Goal: Information Seeking & Learning: Learn about a topic

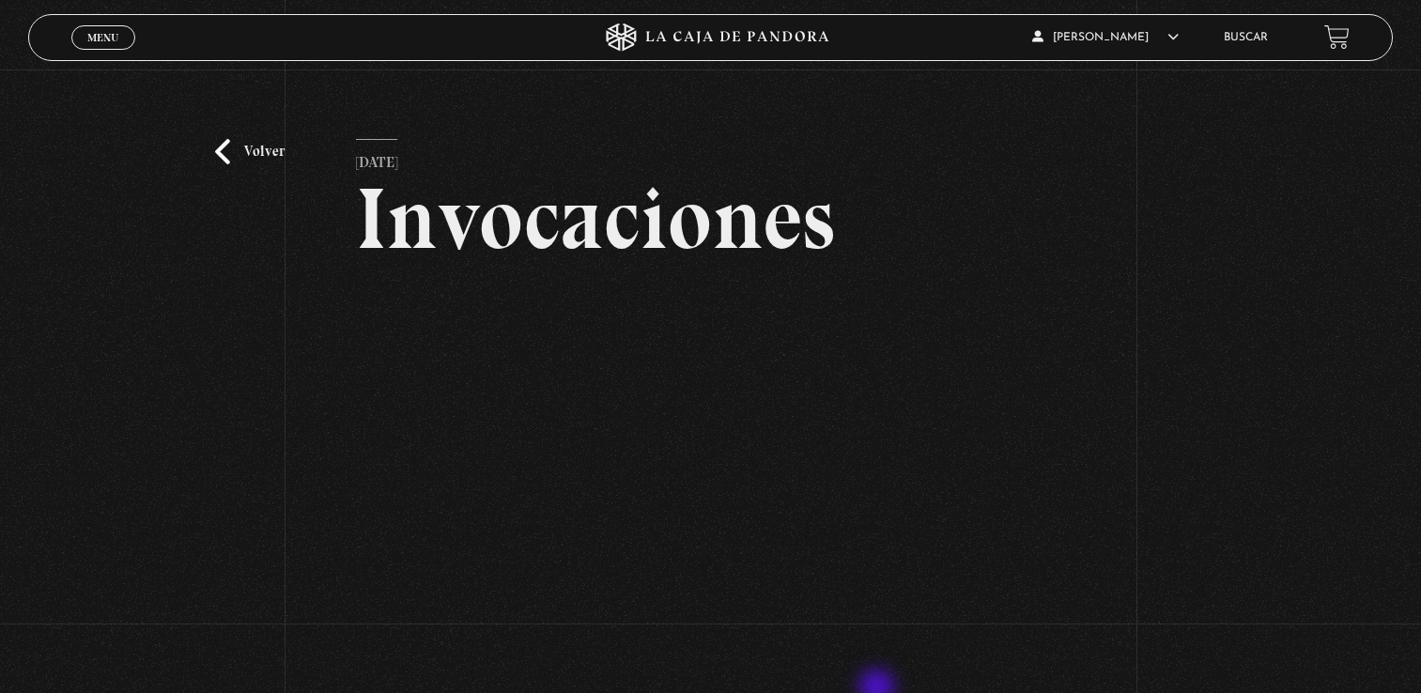
scroll to position [68, 0]
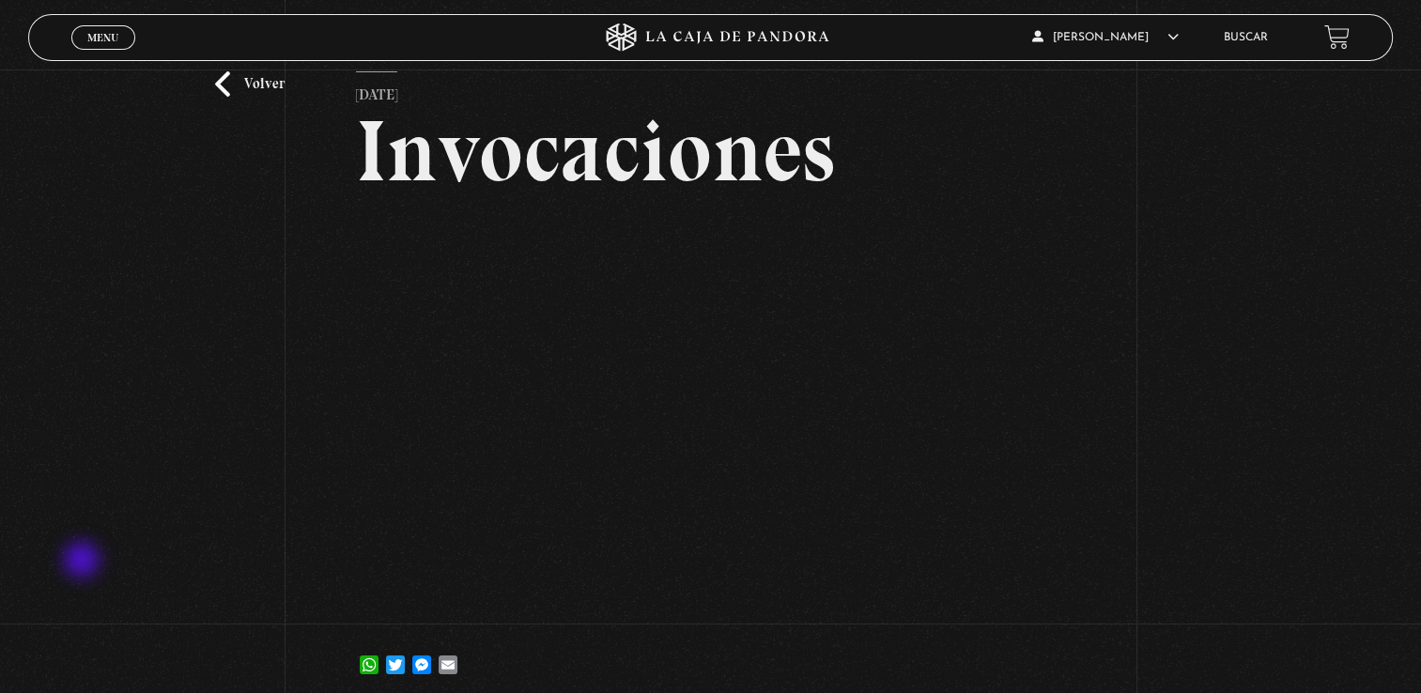
click at [84, 562] on div "Volver [DATE] Invocaciones WhatsApp Twitter Messenger Email" at bounding box center [710, 355] width 1421 height 706
click at [237, 529] on div "Volver [DATE] Invocaciones WhatsApp Twitter Messenger Email" at bounding box center [710, 355] width 1421 height 706
click at [246, 463] on div "Volver [DATE] Invocaciones WhatsApp Twitter Messenger Email" at bounding box center [710, 355] width 1421 height 706
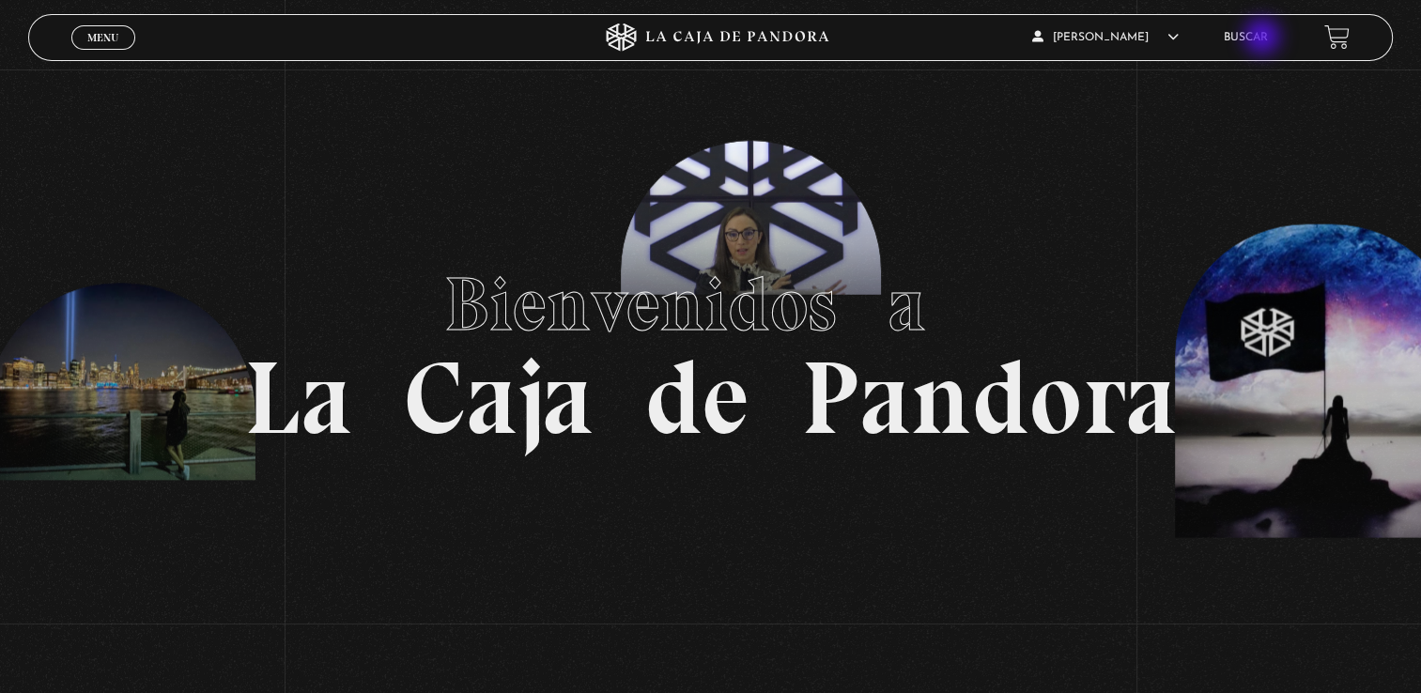
click at [1264, 38] on link "Buscar" at bounding box center [1245, 37] width 44 height 11
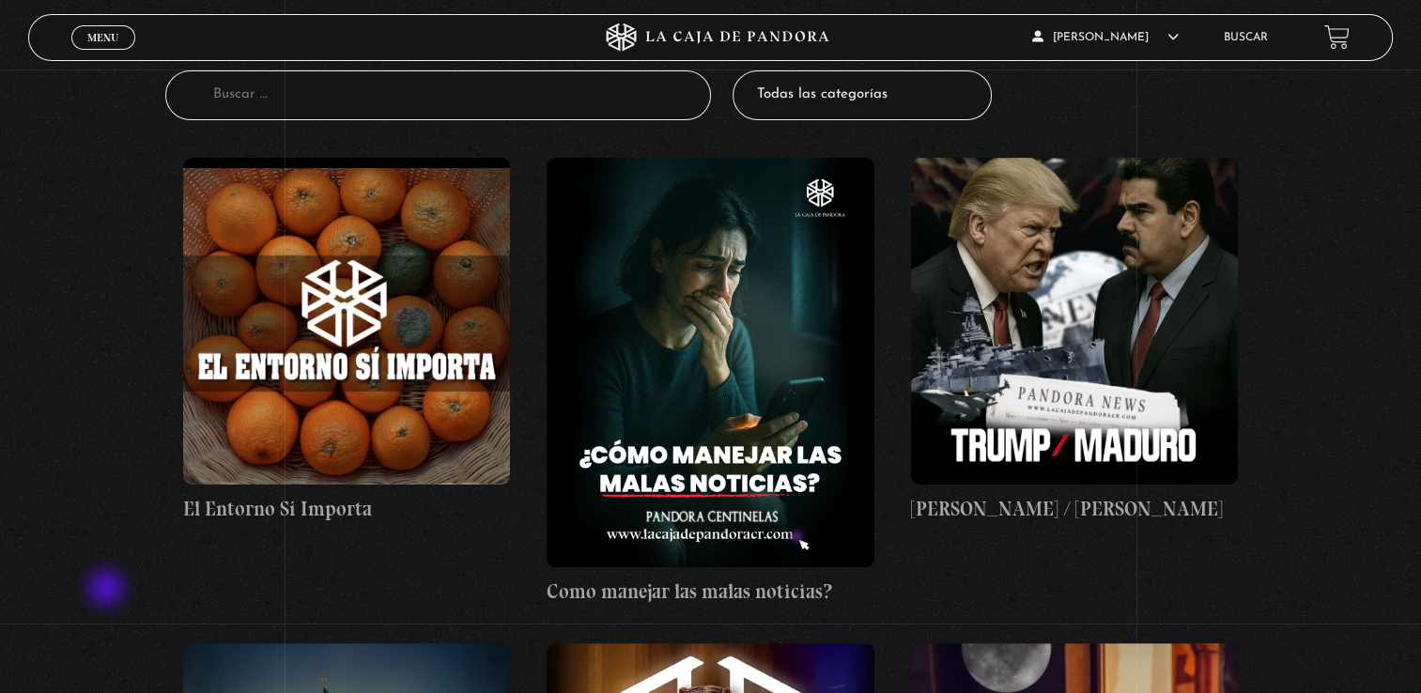
scroll to position [252, 0]
click at [956, 522] on h4 "Trump / [PERSON_NAME]" at bounding box center [1075, 509] width 328 height 30
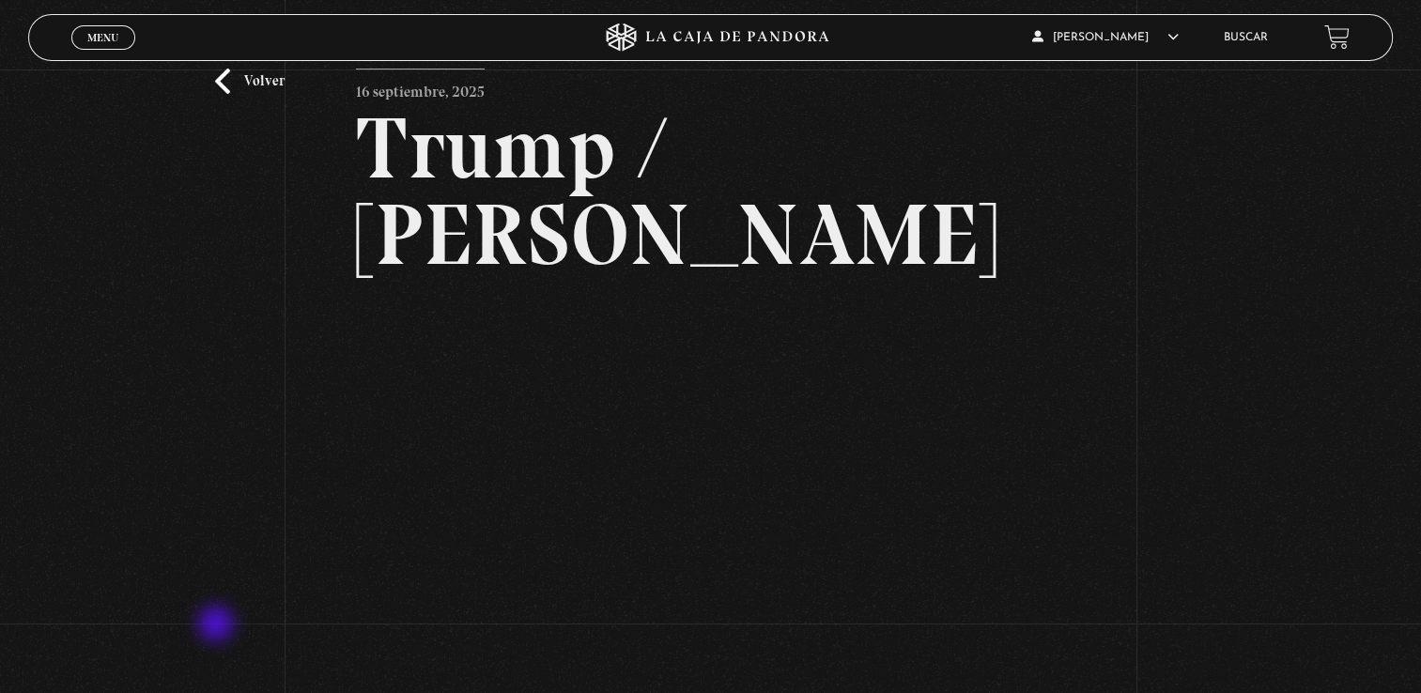
scroll to position [71, 0]
